Goal: Navigation & Orientation: Understand site structure

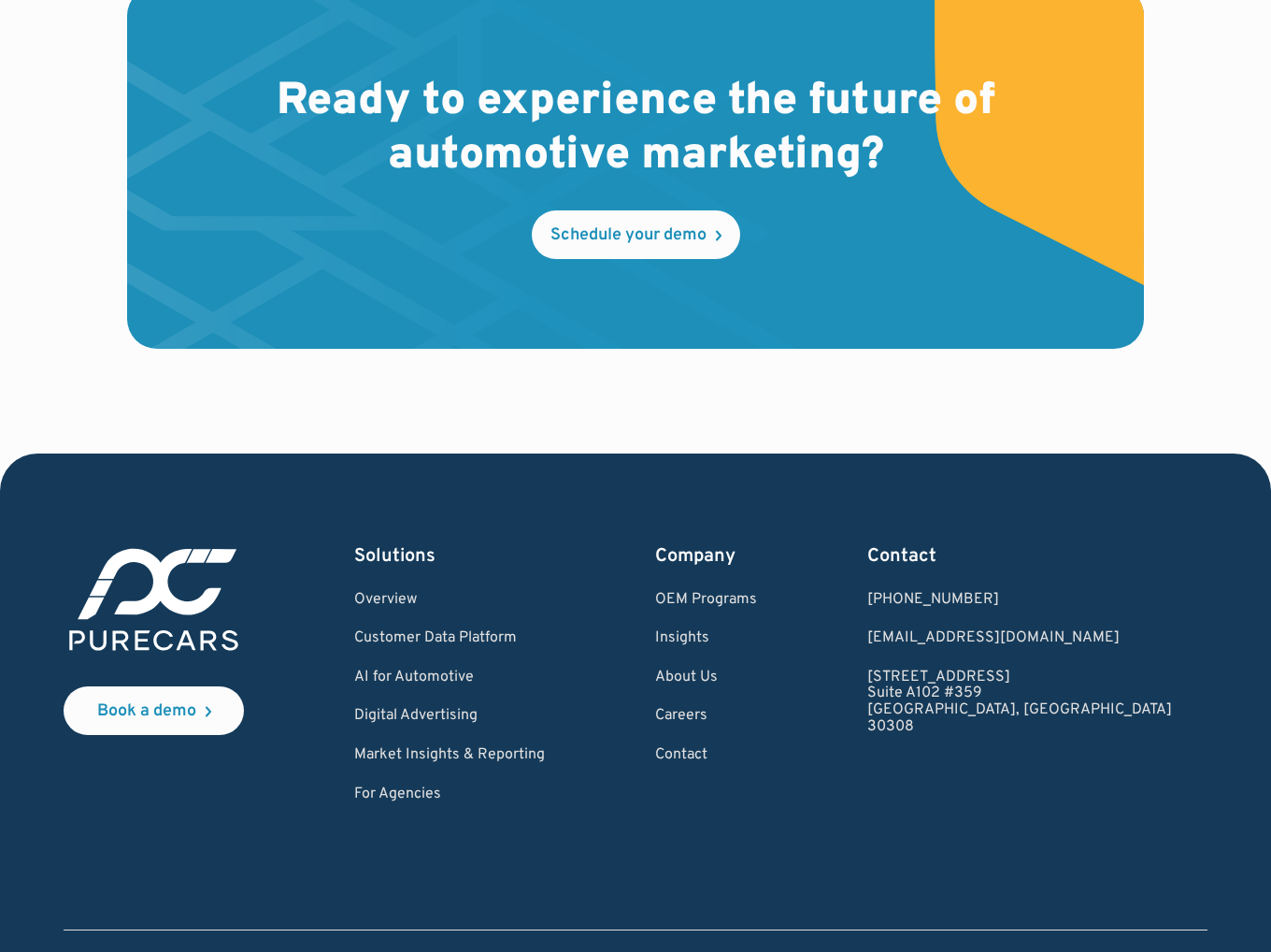
scroll to position [5352, 0]
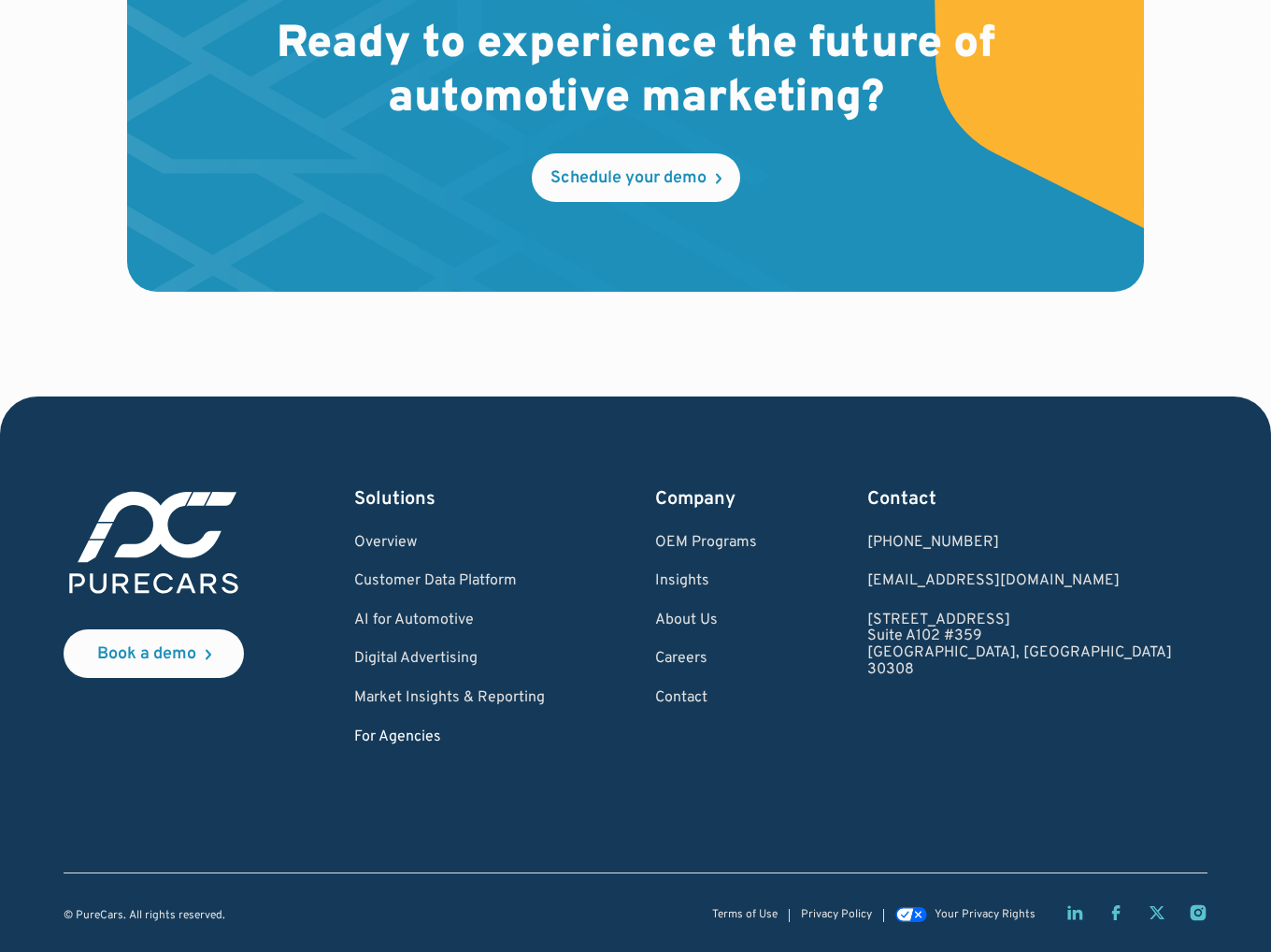
click at [461, 737] on link "For Agencies" at bounding box center [450, 737] width 191 height 17
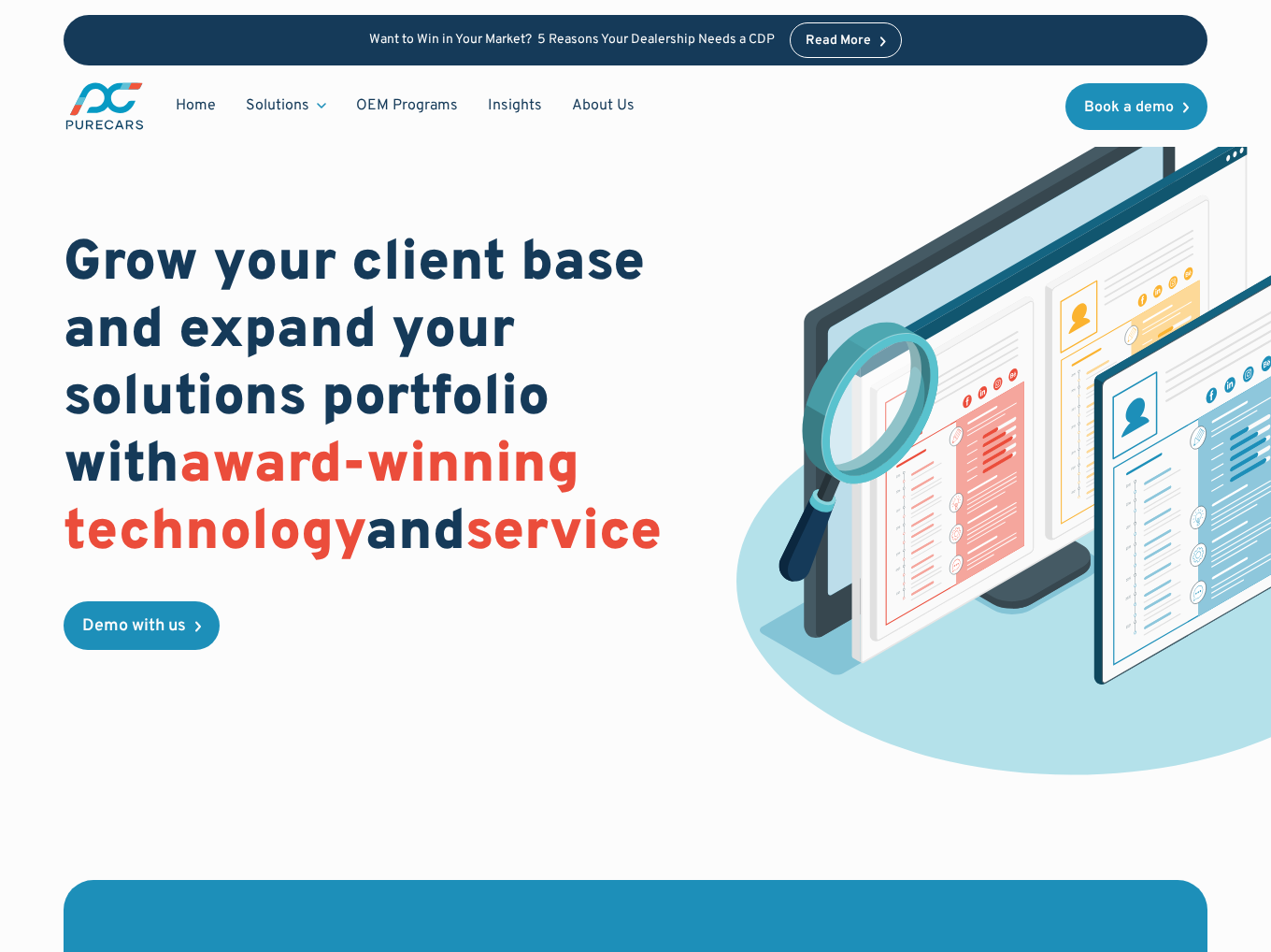
click at [707, 277] on div "Grow your client base and expand your solutions portfolio with award-winning te…" at bounding box center [636, 440] width 1144 height 671
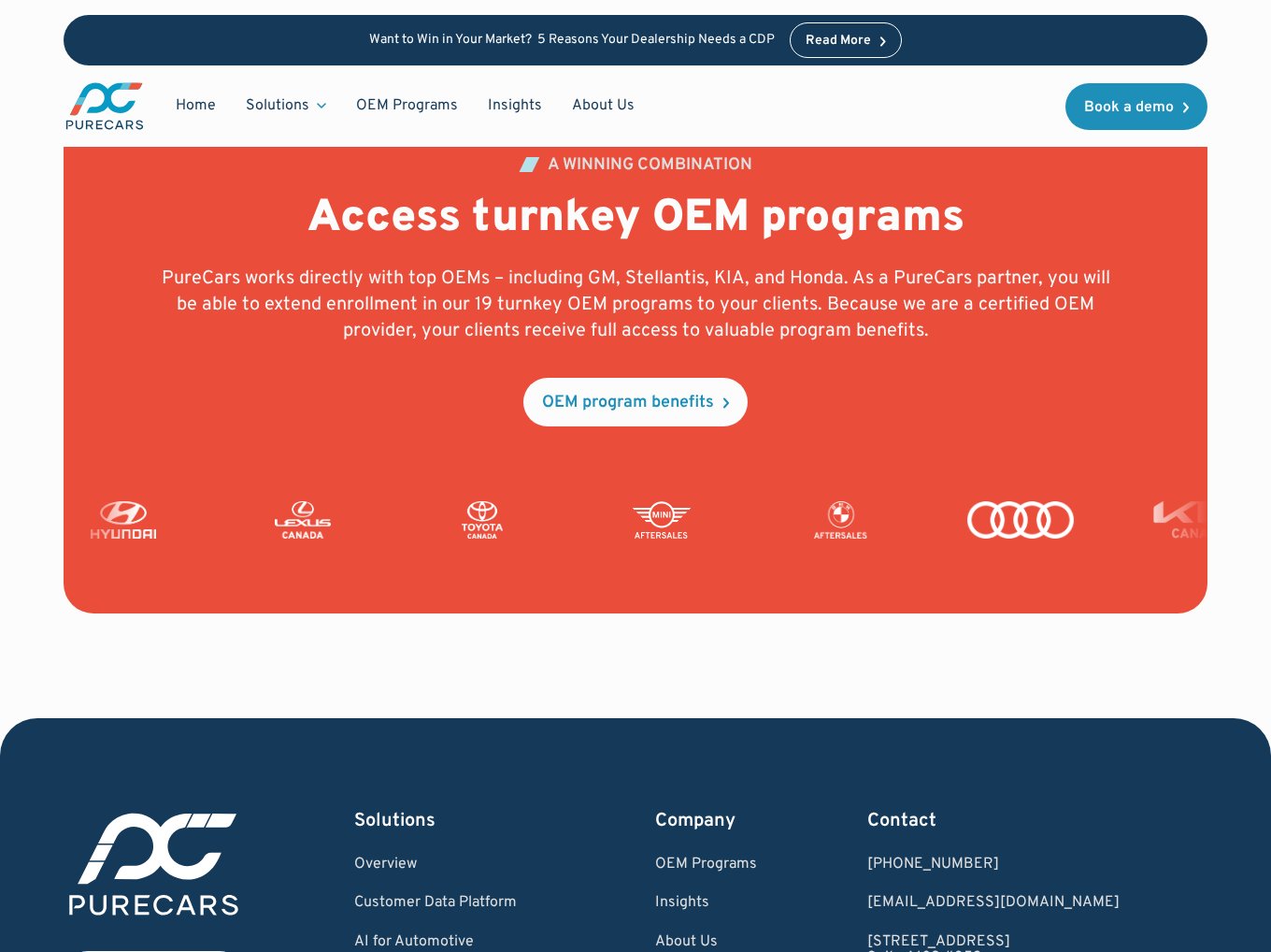
scroll to position [4473, 0]
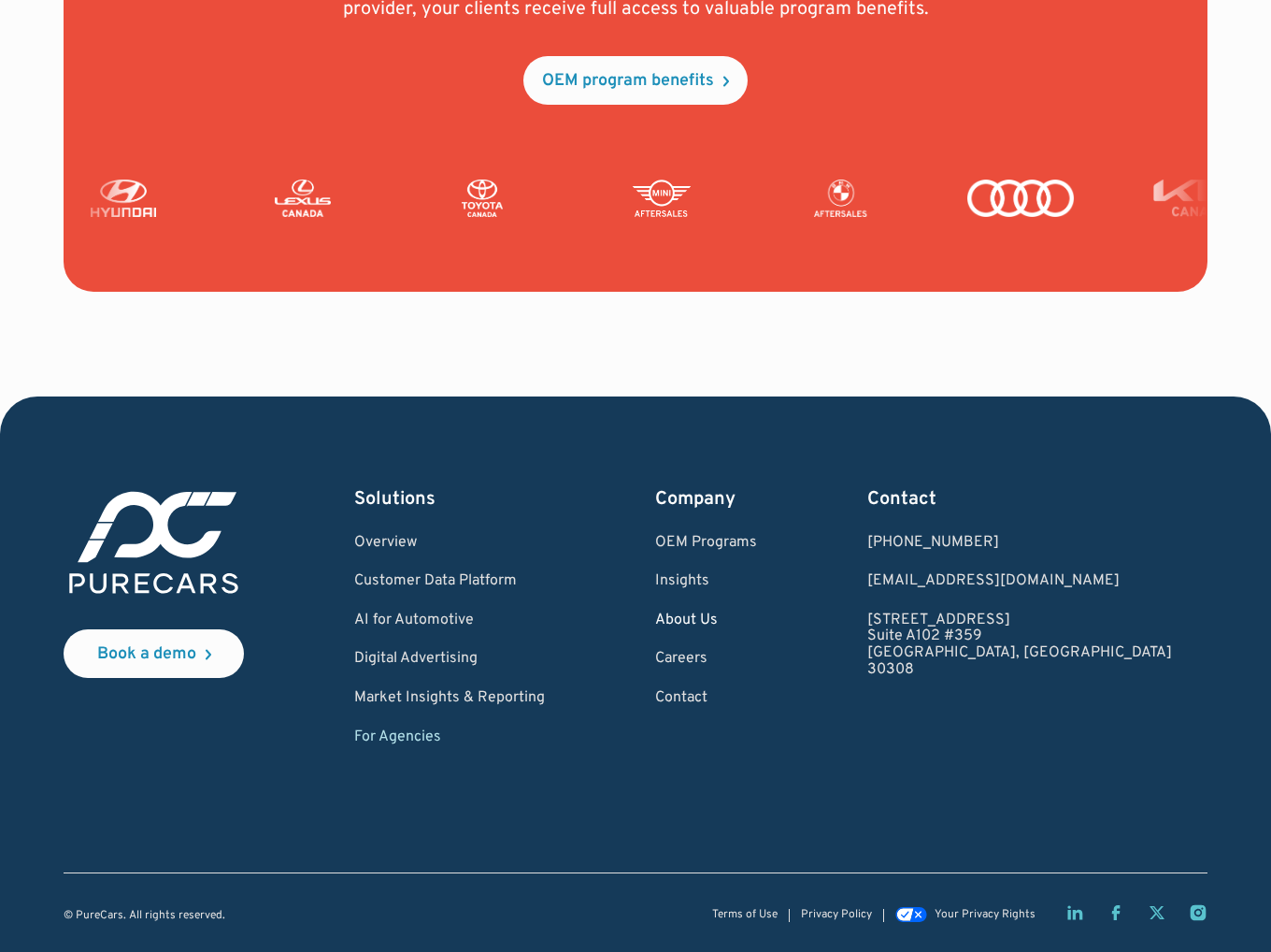
click at [752, 621] on link "About Us" at bounding box center [706, 620] width 102 height 17
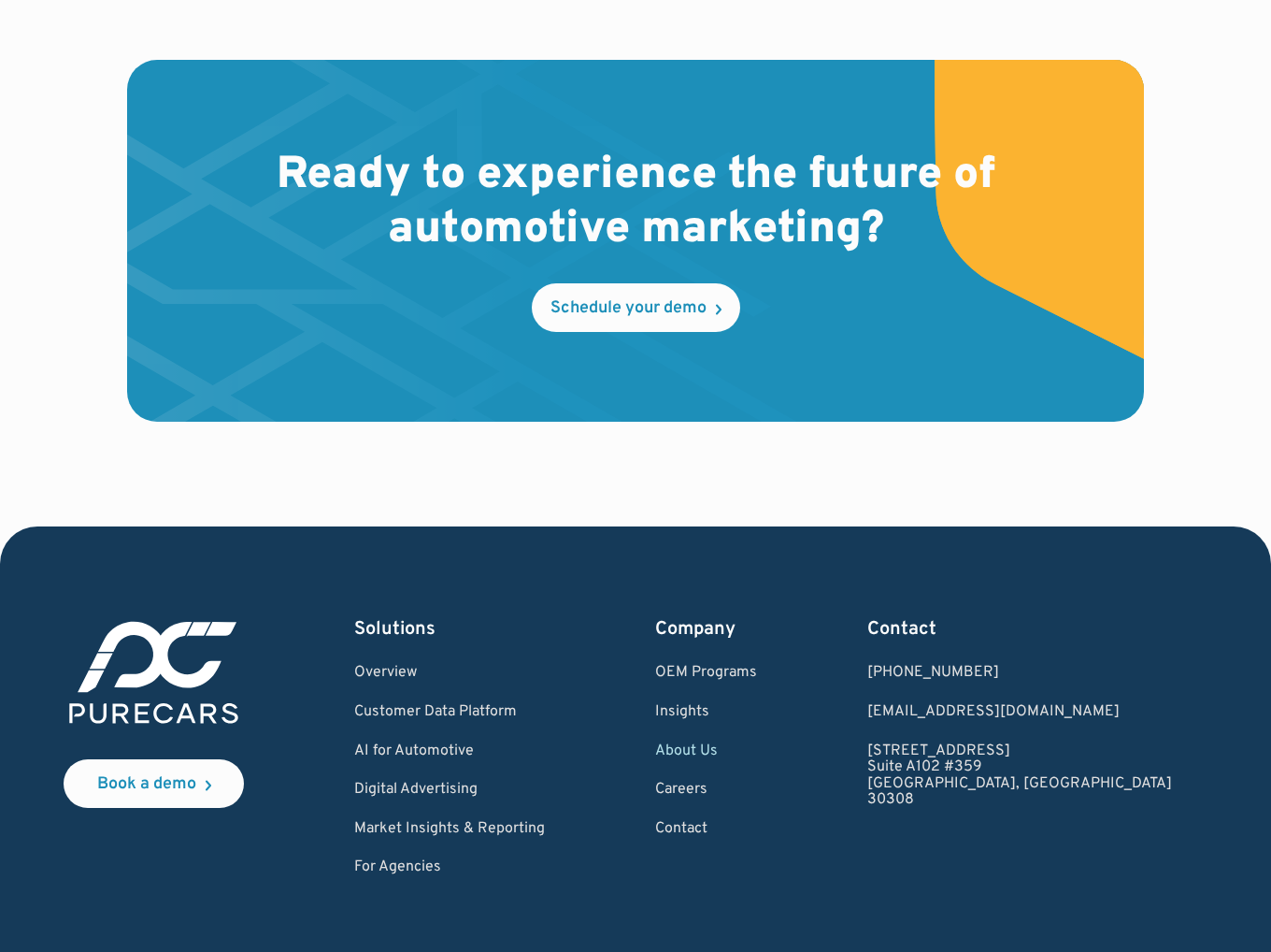
scroll to position [4993, 0]
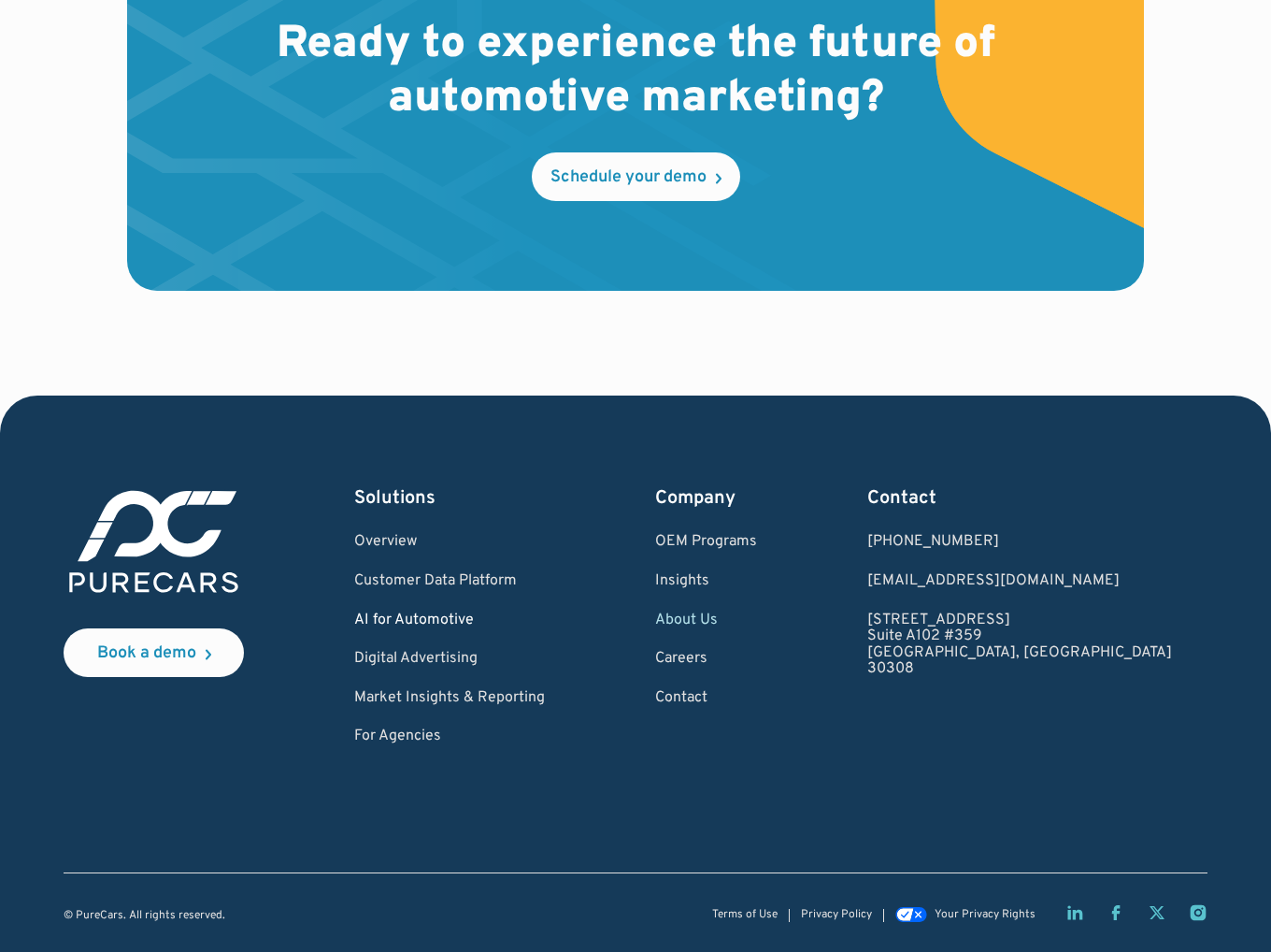
click at [441, 618] on link "AI for Automotive" at bounding box center [450, 620] width 191 height 17
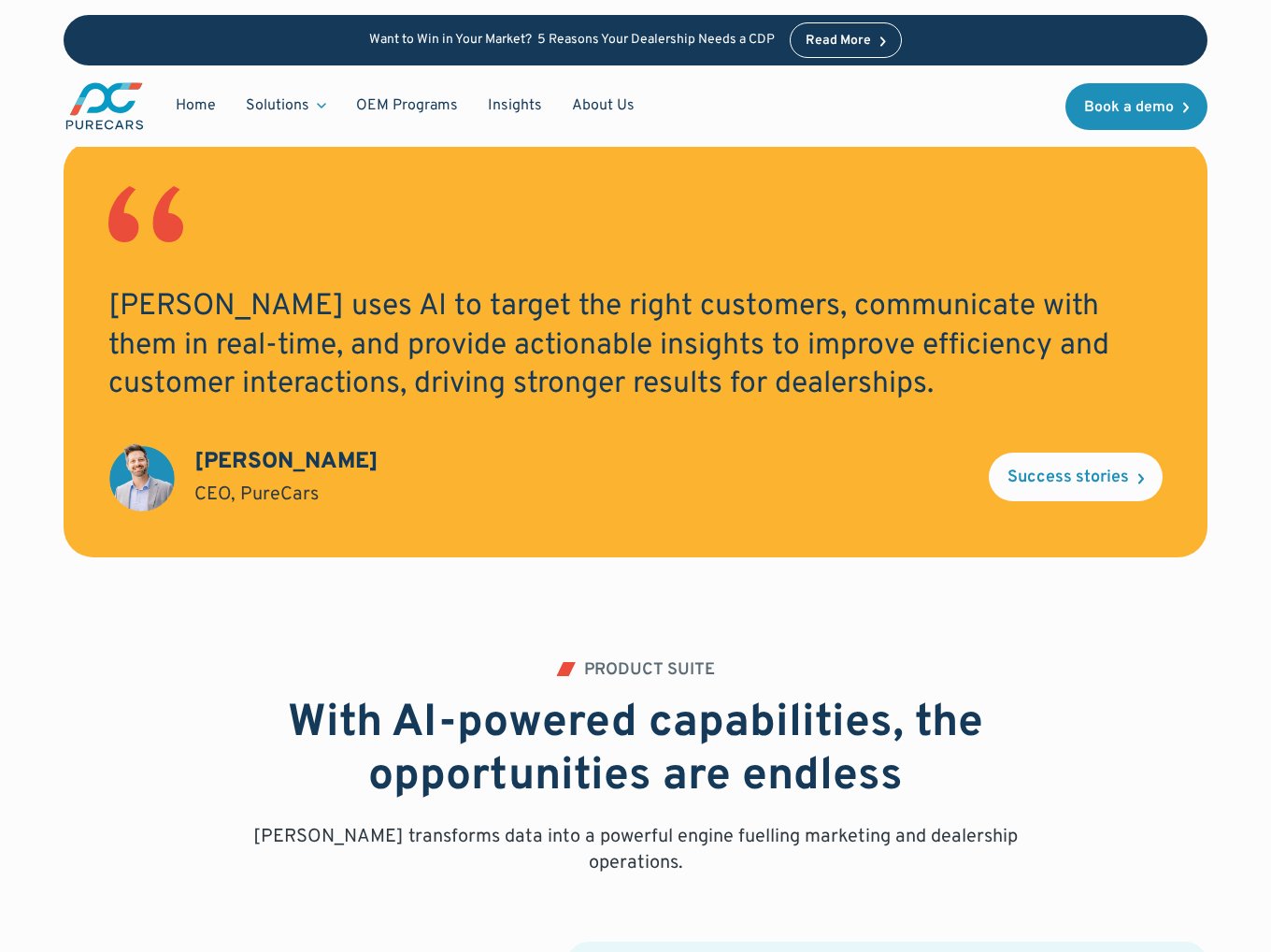
scroll to position [1776, 0]
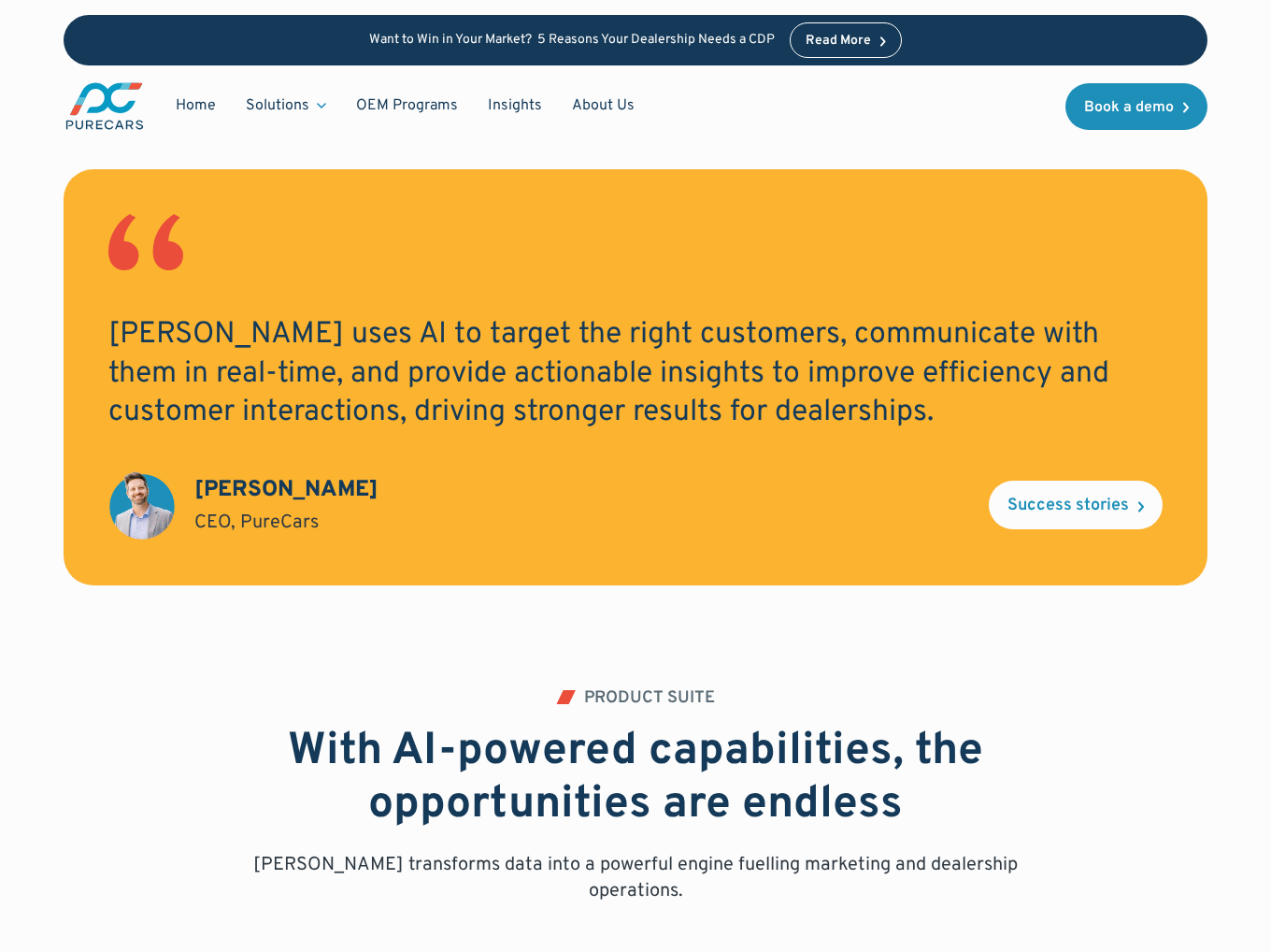
click at [96, 103] on img "main" at bounding box center [104, 106] width 83 height 52
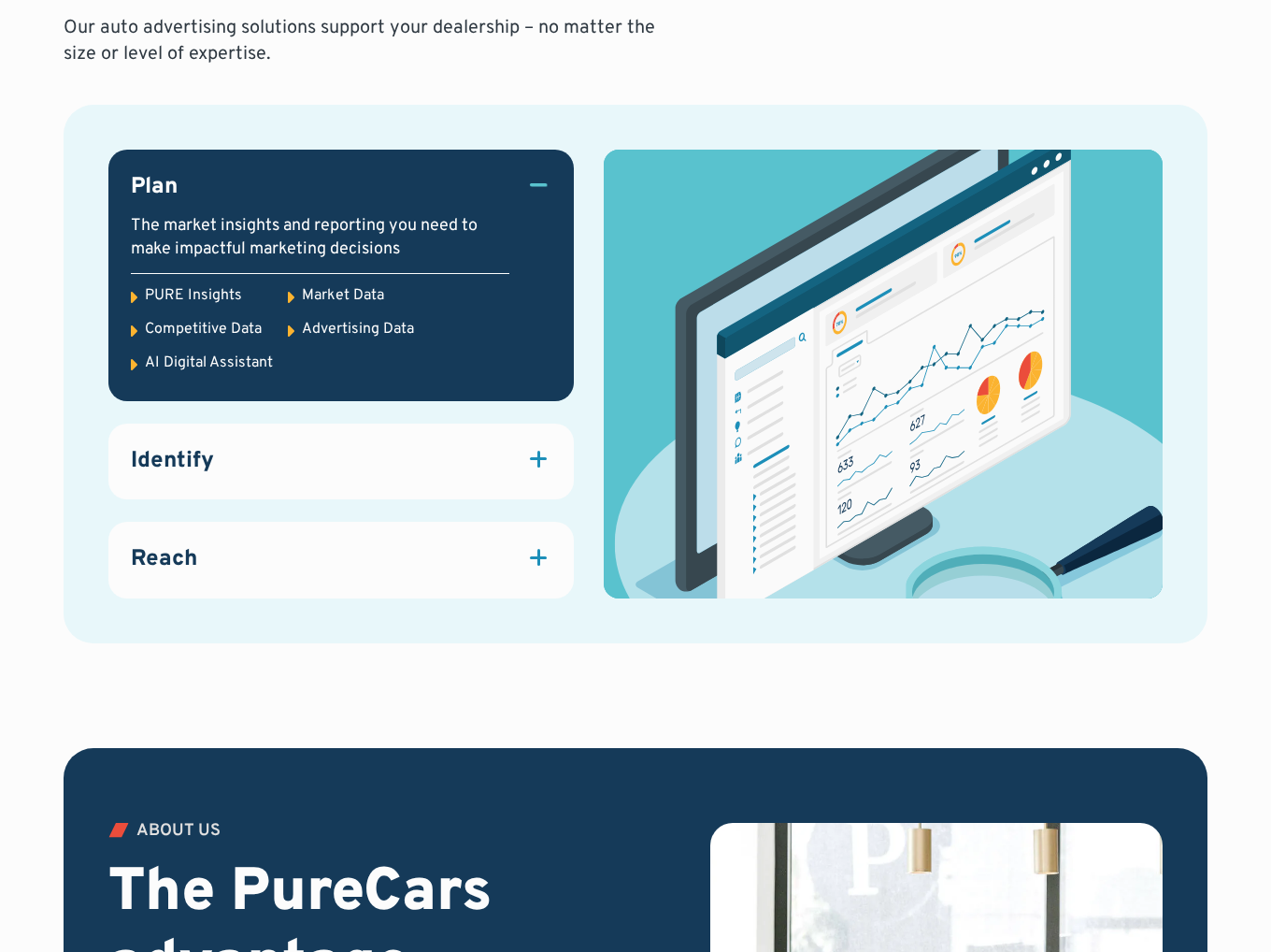
scroll to position [2524, 0]
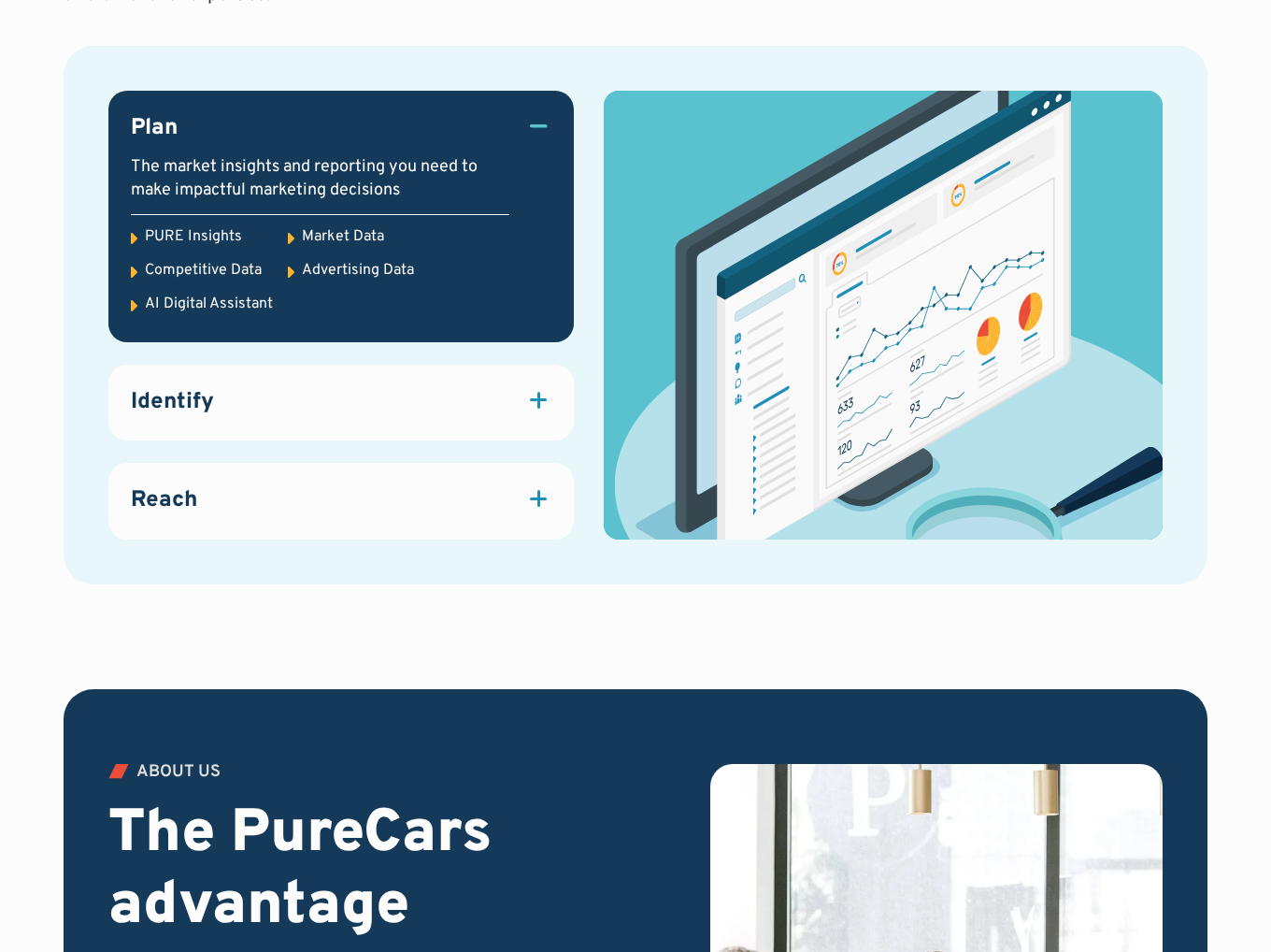
click at [293, 382] on link "Identify Identify, enrich and segment known and anonymous data, creating a unif…" at bounding box center [341, 403] width 465 height 77
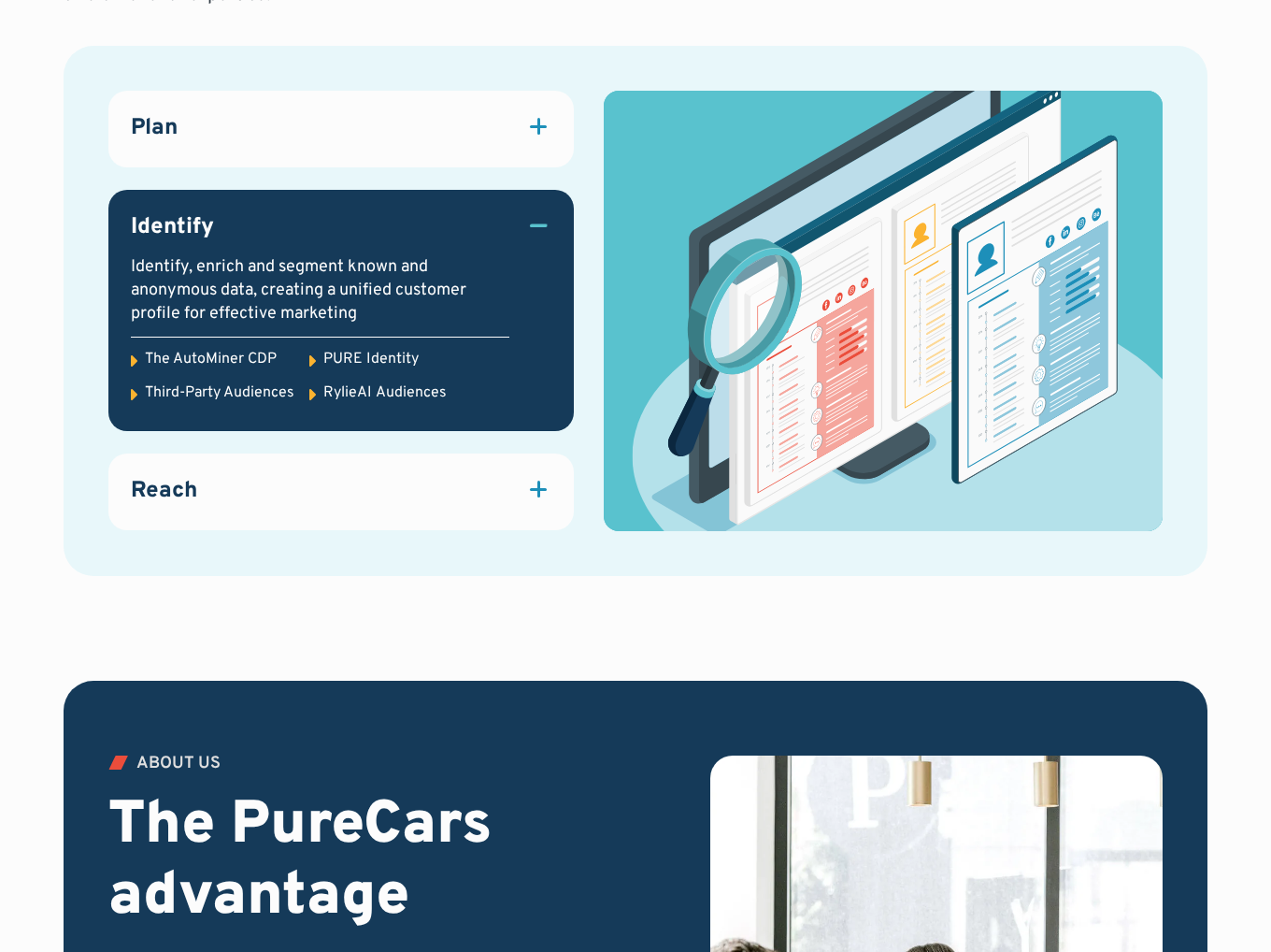
click at [285, 498] on div "Reach" at bounding box center [341, 492] width 420 height 32
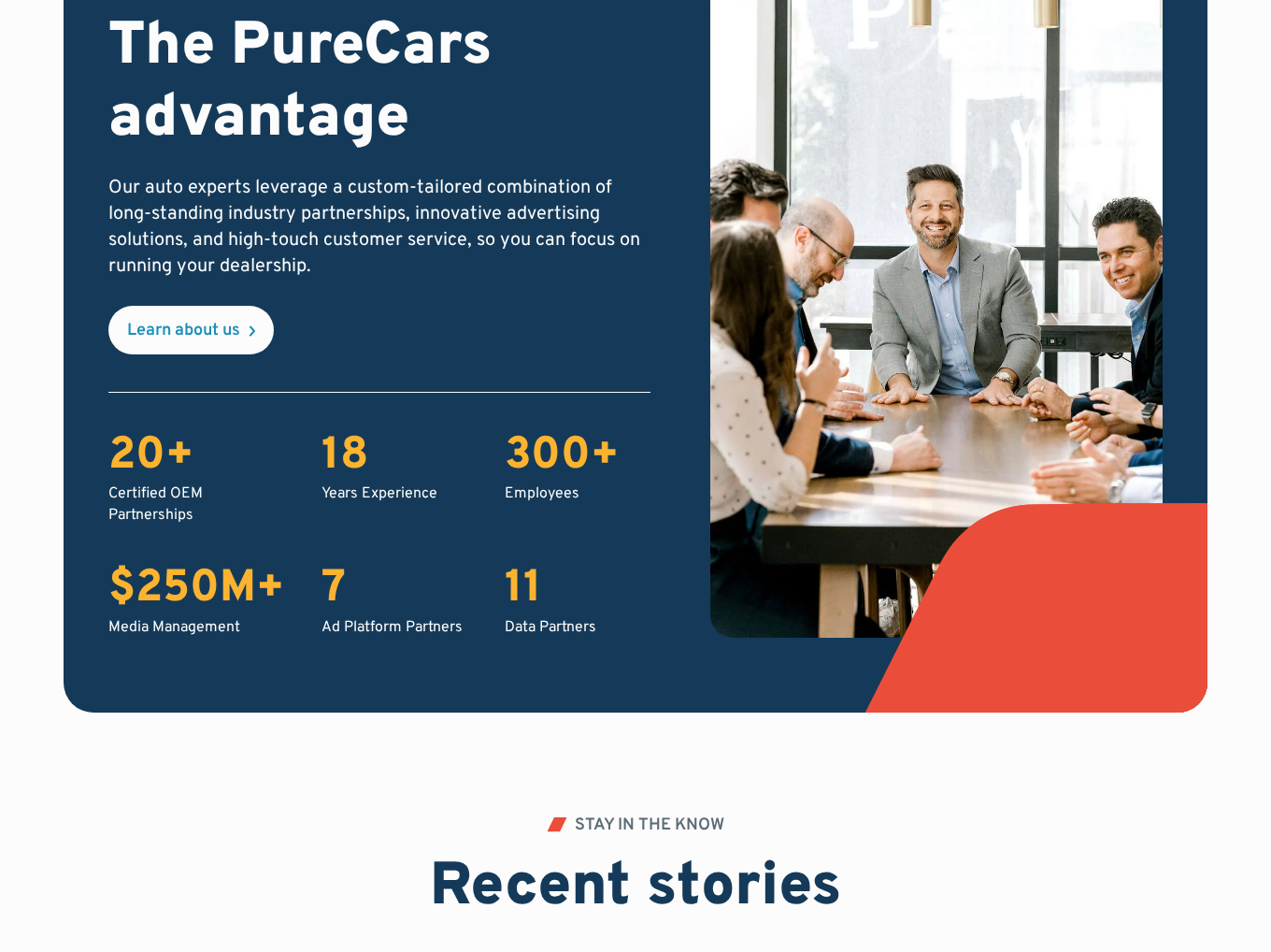
scroll to position [3366, 0]
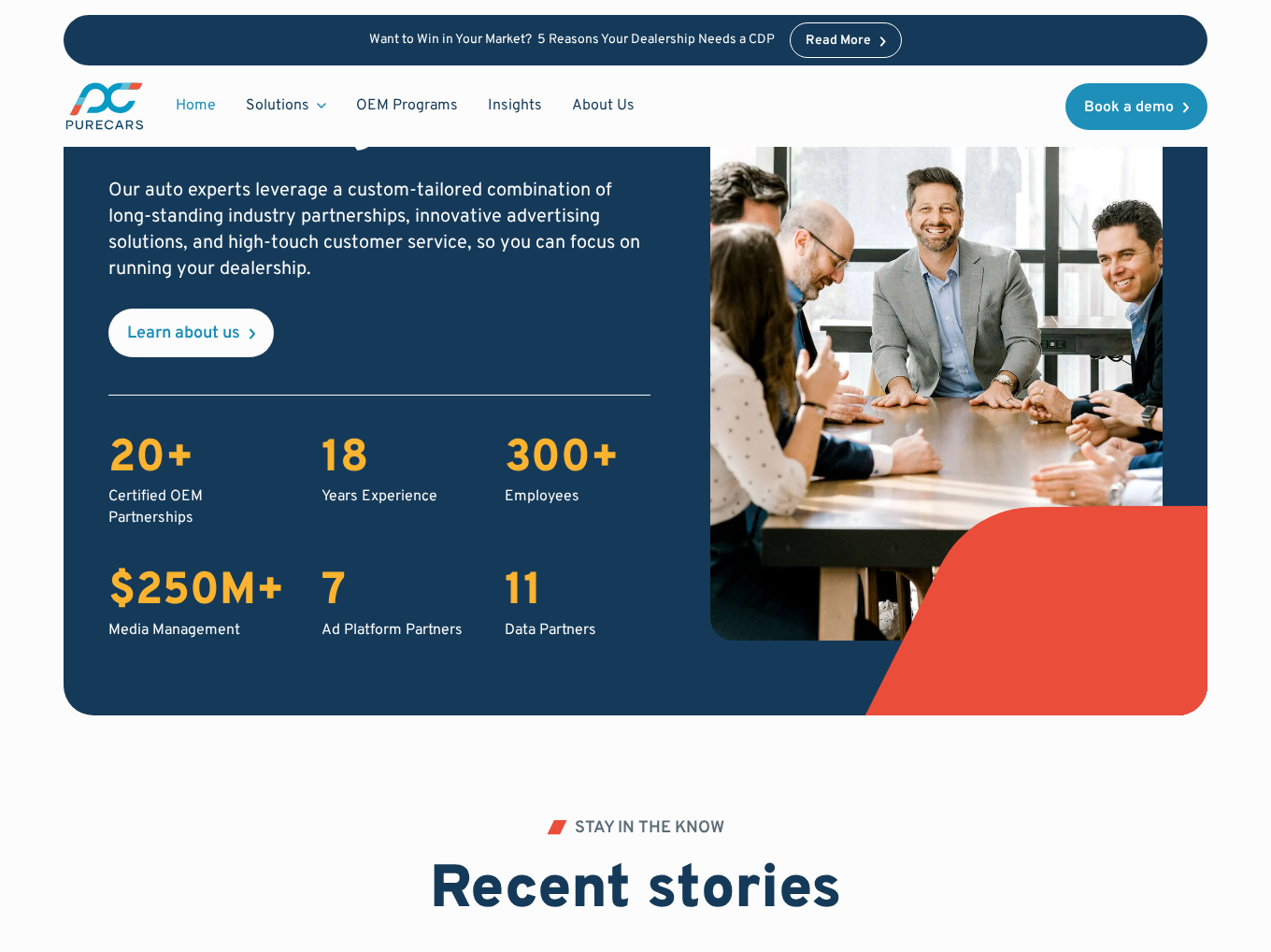
click at [214, 577] on div "$250M+" at bounding box center [196, 593] width 176 height 55
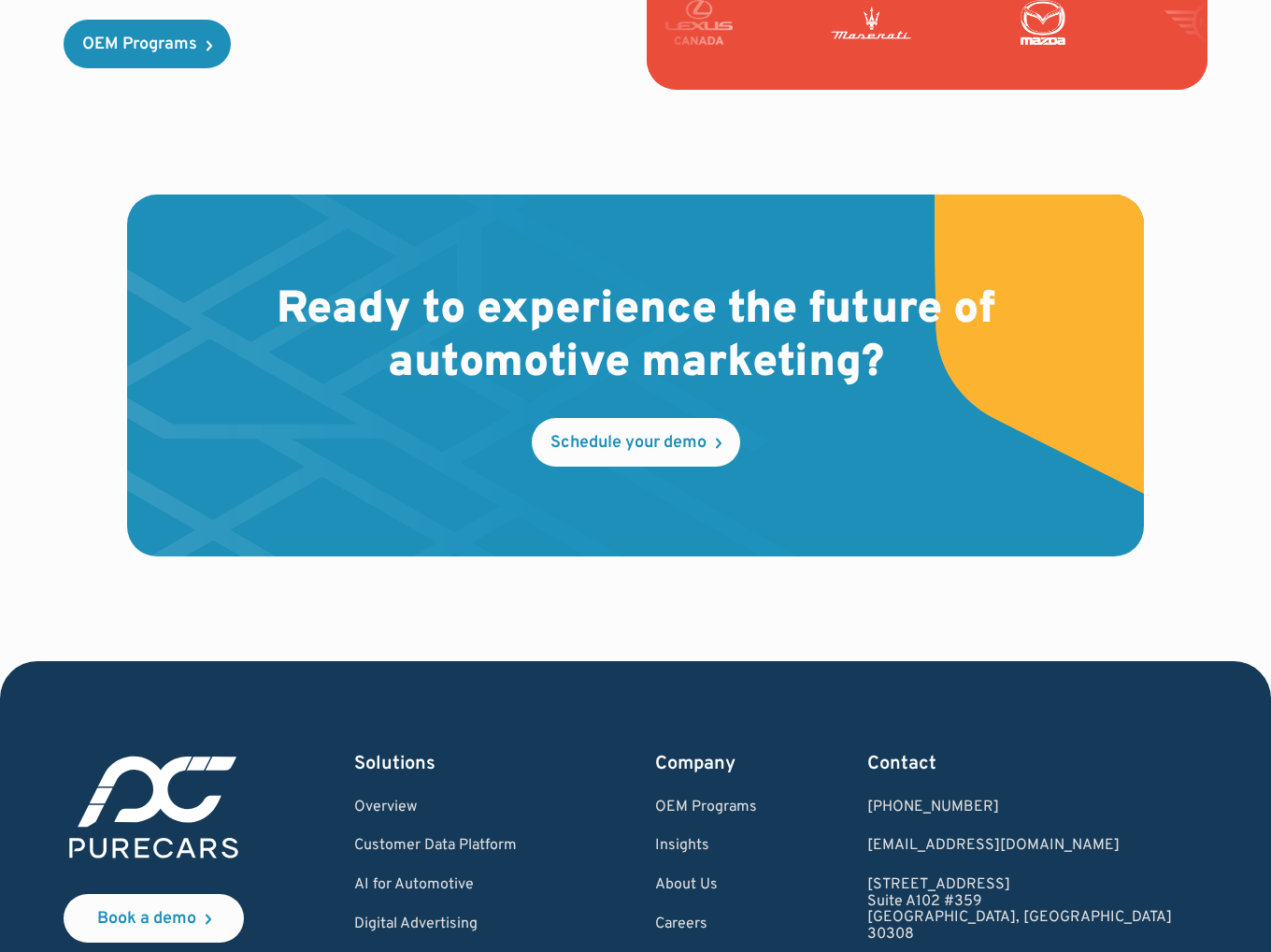
scroll to position [5408, 0]
